Goal: Task Accomplishment & Management: Complete application form

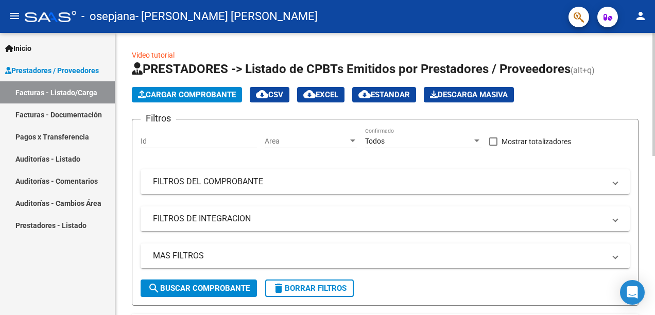
click at [165, 95] on span "Cargar Comprobante" at bounding box center [187, 94] width 98 height 9
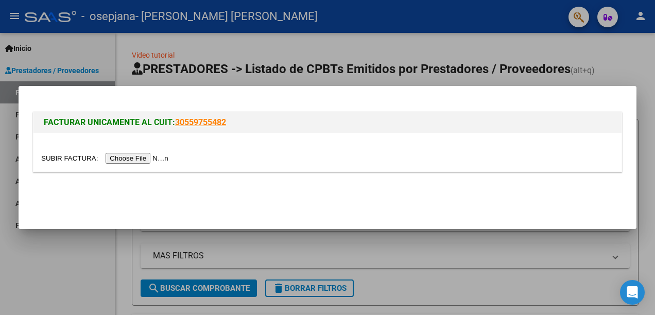
click at [145, 157] on input "file" at bounding box center [106, 158] width 130 height 11
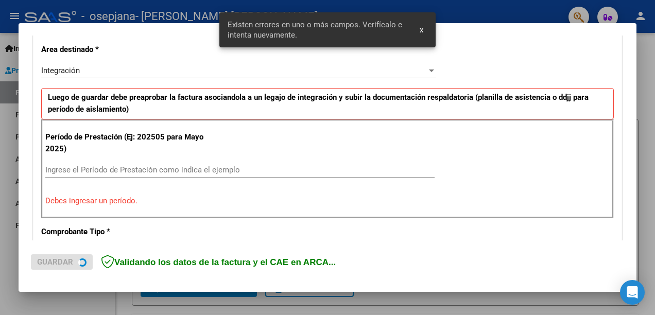
scroll to position [254, 0]
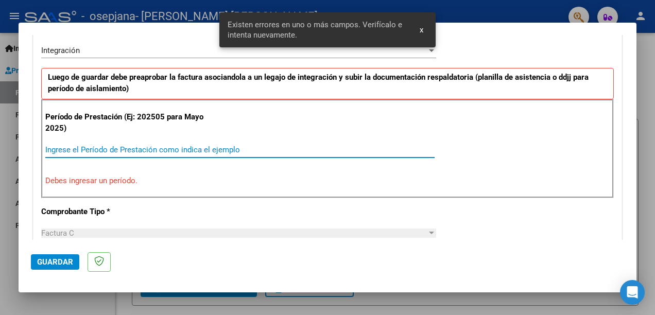
click at [99, 150] on input "Ingrese el Período de Prestación como indica el ejemplo" at bounding box center [239, 149] width 389 height 9
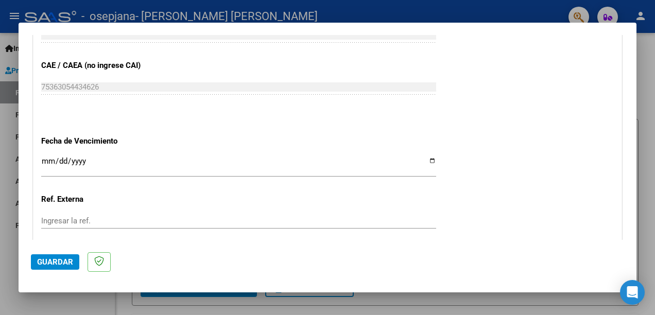
scroll to position [730, 0]
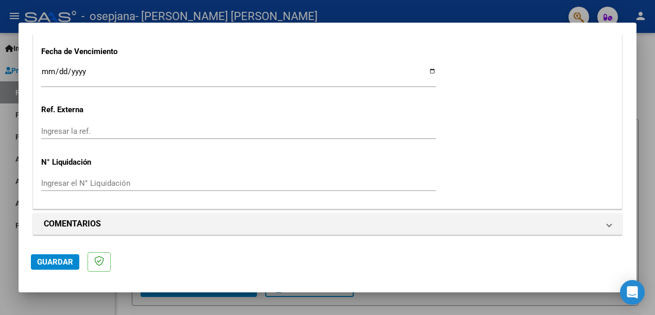
type input "202508"
click at [63, 260] on span "Guardar" at bounding box center [55, 262] width 36 height 9
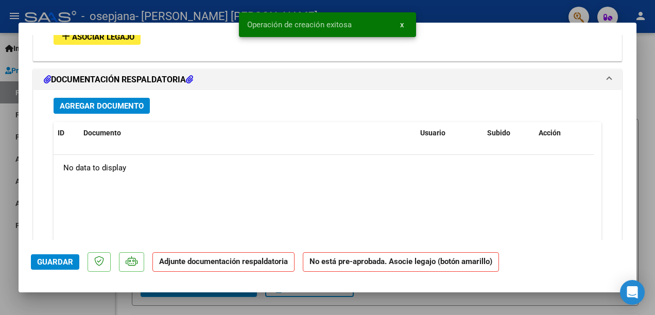
scroll to position [876, 0]
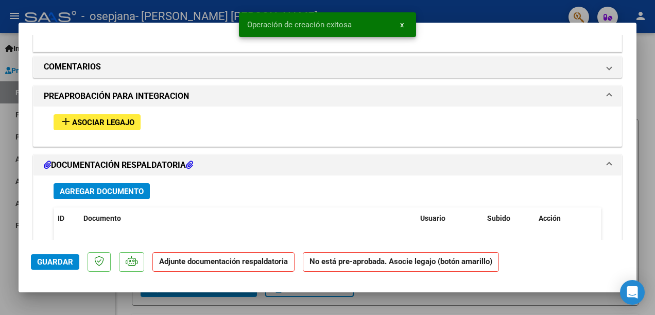
click at [97, 118] on span "Asociar Legajo" at bounding box center [103, 122] width 62 height 9
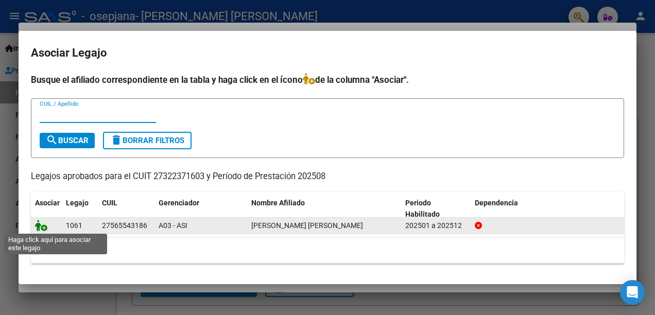
click at [41, 231] on icon at bounding box center [41, 225] width 12 height 11
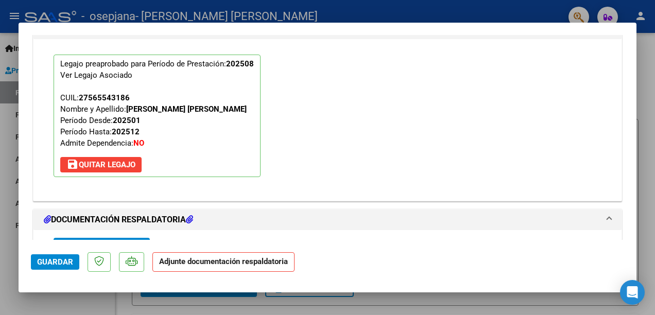
scroll to position [1160, 0]
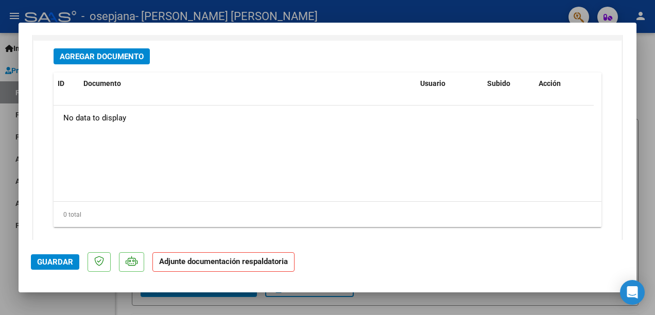
click at [84, 53] on span "Agregar Documento" at bounding box center [102, 56] width 84 height 9
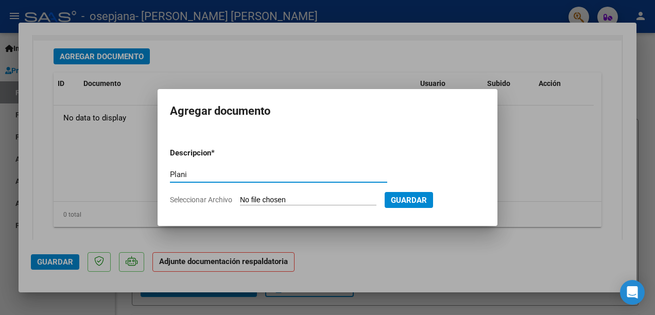
type input "planilla de asistencia"
click at [285, 204] on input "Seleccionar Archivo" at bounding box center [308, 201] width 136 height 10
type input "C:\fakepath\[PERSON_NAME] - PLANILLA DE ASISTENCIA 2025_08.pdf"
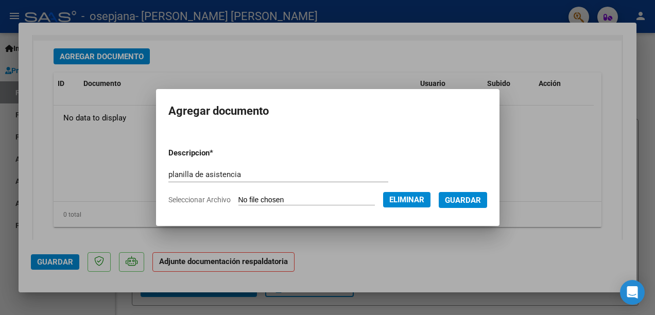
click at [472, 198] on span "Guardar" at bounding box center [463, 200] width 36 height 9
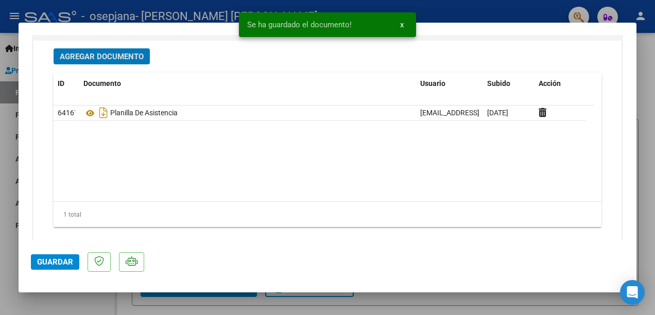
click at [115, 52] on span "Agregar Documento" at bounding box center [102, 56] width 84 height 9
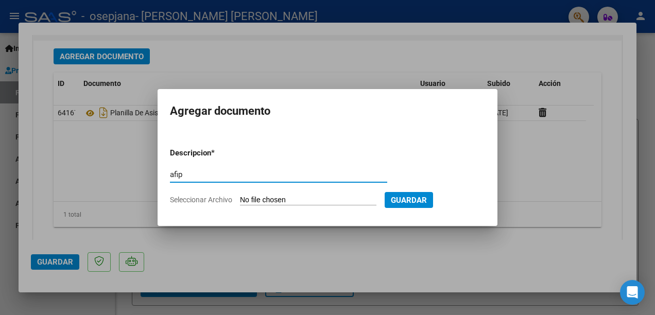
type input "afip"
click at [248, 197] on input "Seleccionar Archivo" at bounding box center [308, 201] width 136 height 10
type input "C:\fakepath\AFIP - Administración Federal de Ingresos Públicos.pdf"
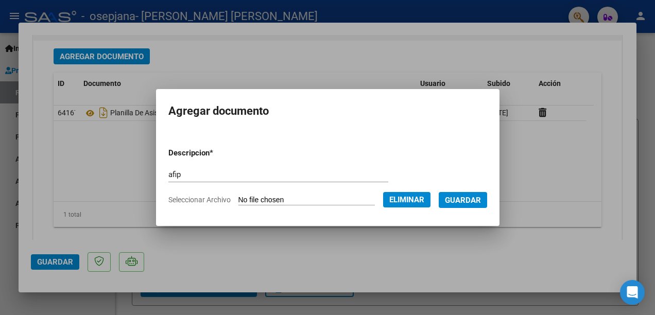
click at [481, 198] on span "Guardar" at bounding box center [463, 200] width 36 height 9
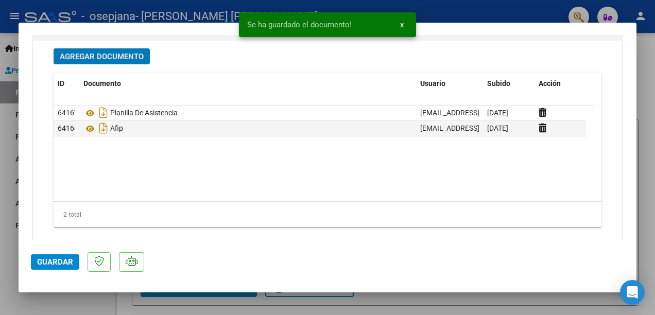
click at [95, 55] on span "Agregar Documento" at bounding box center [102, 56] width 84 height 9
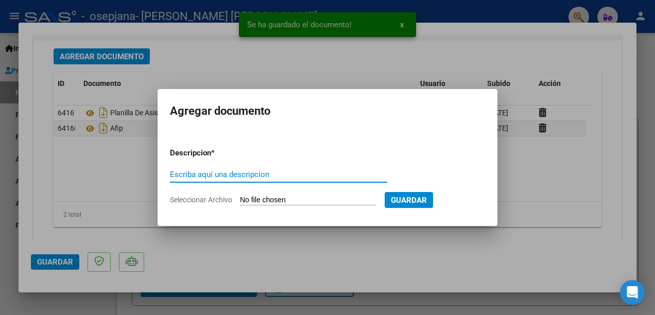
click at [200, 174] on input "Escriba aquí una descripcion" at bounding box center [278, 174] width 217 height 9
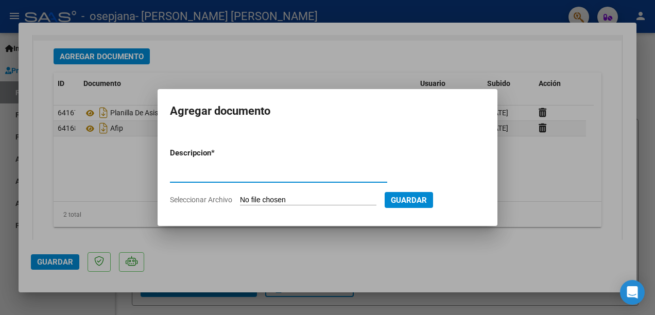
type input "Validacion cae"
click at [341, 196] on input "Seleccionar Archivo" at bounding box center [308, 201] width 136 height 10
type input "C:\fakepath\Constatación de Comprobantes _ AFIP - 365.pdf"
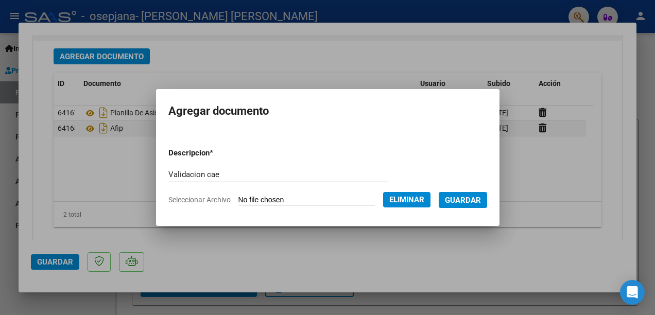
click at [481, 202] on span "Guardar" at bounding box center [463, 200] width 36 height 9
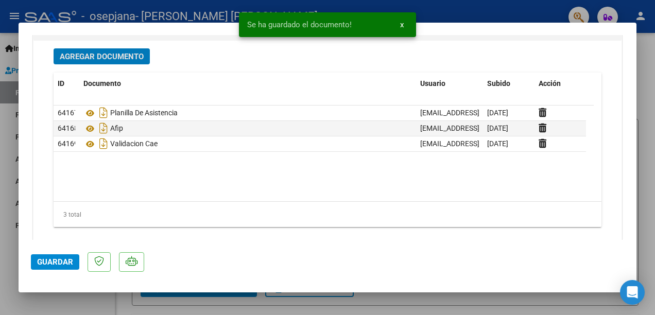
click at [54, 259] on span "Guardar" at bounding box center [55, 262] width 36 height 9
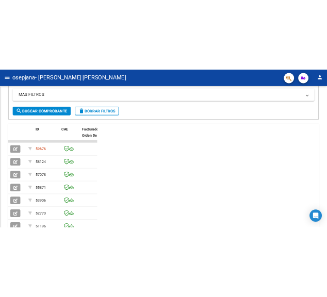
scroll to position [275, 0]
